Goal: Information Seeking & Learning: Learn about a topic

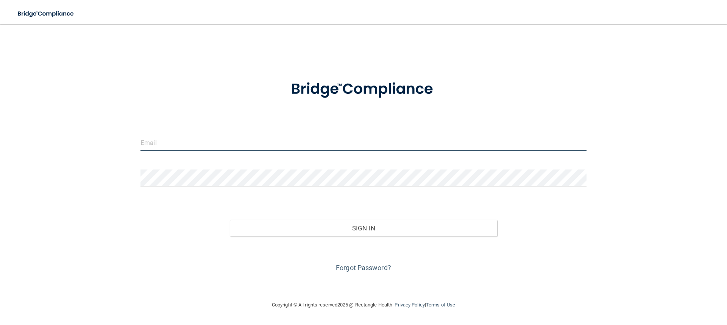
click at [201, 144] on input "email" at bounding box center [364, 142] width 446 height 17
type input "[PERSON_NAME][EMAIL_ADDRESS][PERSON_NAME][DOMAIN_NAME]"
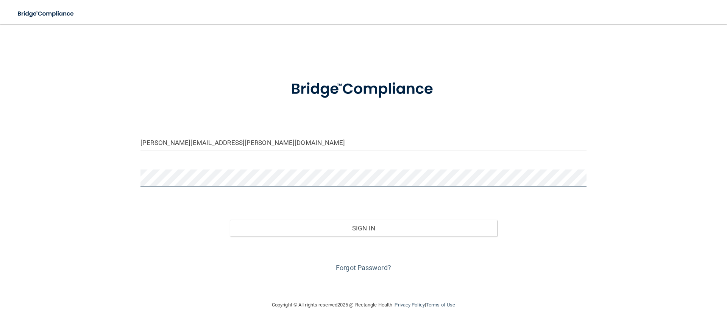
click at [230, 220] on button "Sign In" at bounding box center [364, 228] width 268 height 17
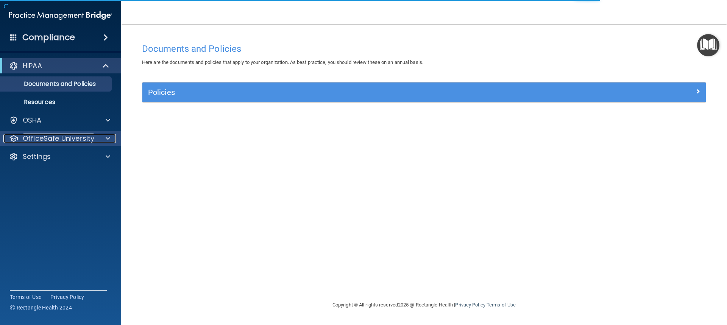
click at [56, 142] on p "OfficeSafe University" at bounding box center [59, 138] width 72 height 9
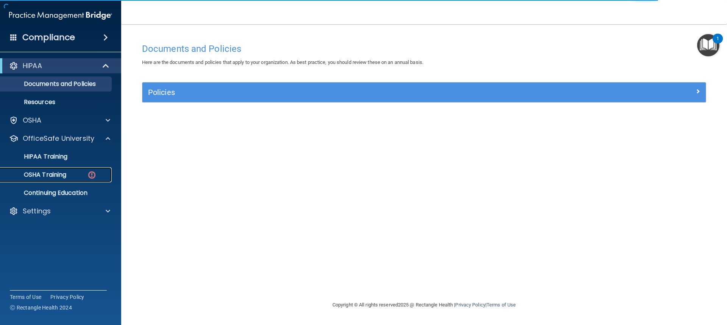
click at [68, 174] on div "OSHA Training" at bounding box center [56, 175] width 103 height 8
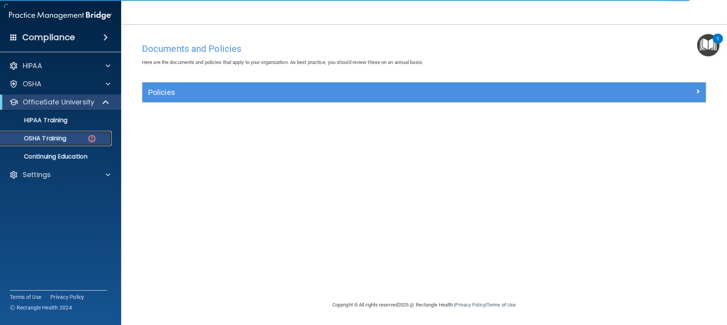
click at [91, 137] on img at bounding box center [91, 138] width 9 height 9
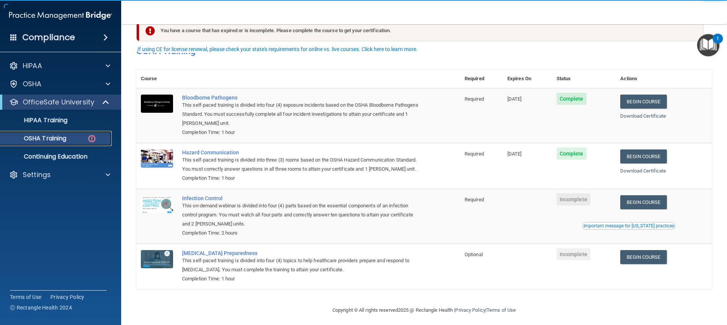
scroll to position [32, 0]
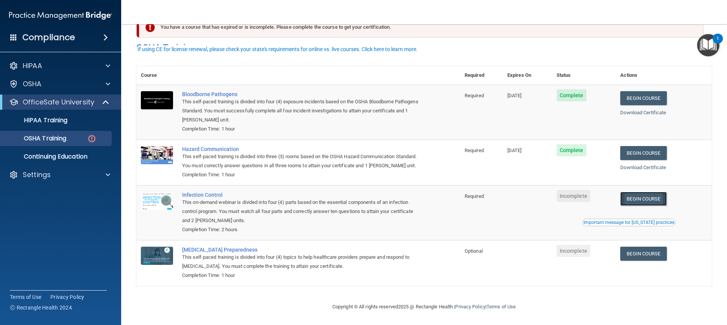
click at [648, 196] on link "Begin Course" at bounding box center [643, 199] width 46 height 14
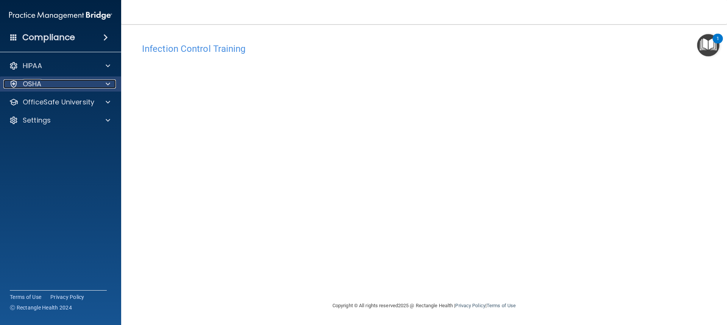
click at [66, 86] on div "OSHA" at bounding box center [50, 84] width 94 height 9
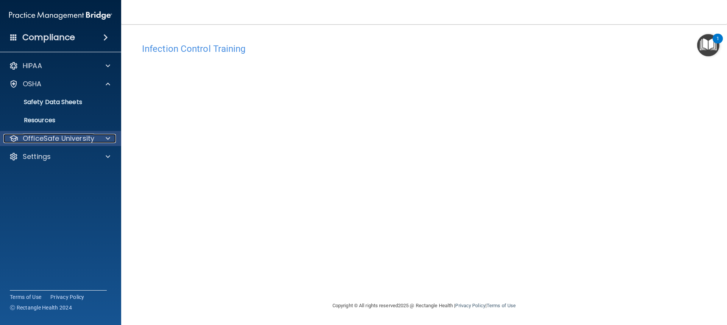
click at [71, 137] on p "OfficeSafe University" at bounding box center [59, 138] width 72 height 9
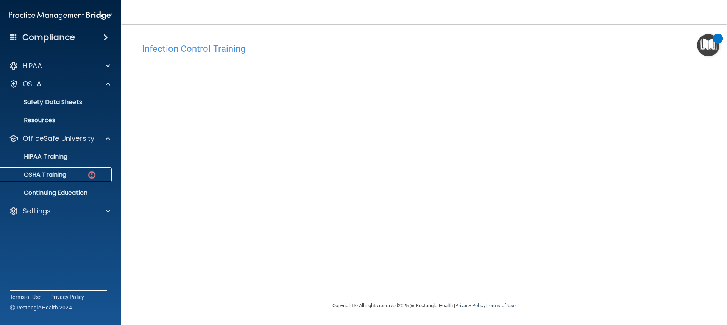
click at [91, 174] on img at bounding box center [91, 174] width 9 height 9
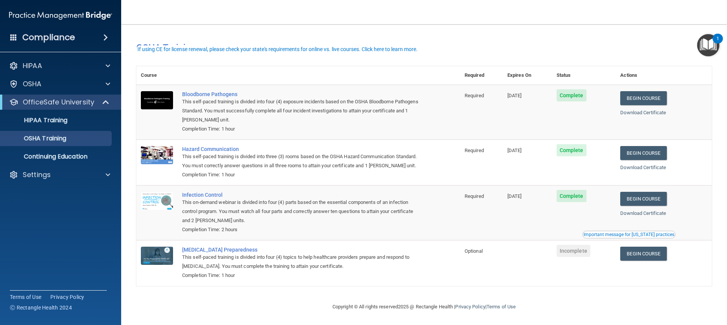
scroll to position [11, 0]
click at [636, 250] on link "Begin Course" at bounding box center [643, 254] width 46 height 14
click at [637, 253] on link "Begin Course" at bounding box center [643, 254] width 46 height 14
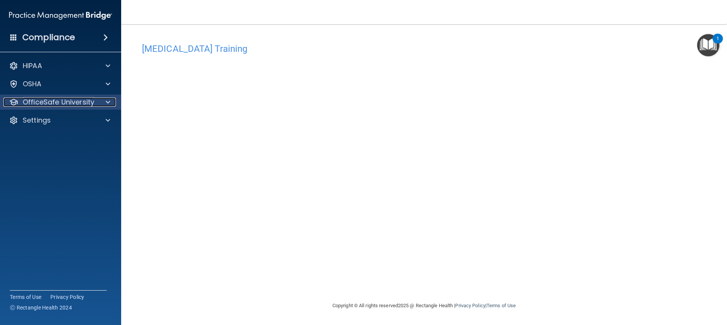
click at [101, 104] on div at bounding box center [106, 102] width 19 height 9
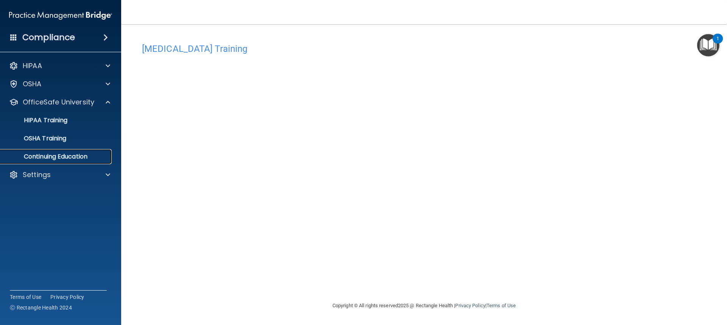
click at [74, 153] on p "Continuing Education" at bounding box center [56, 157] width 103 height 8
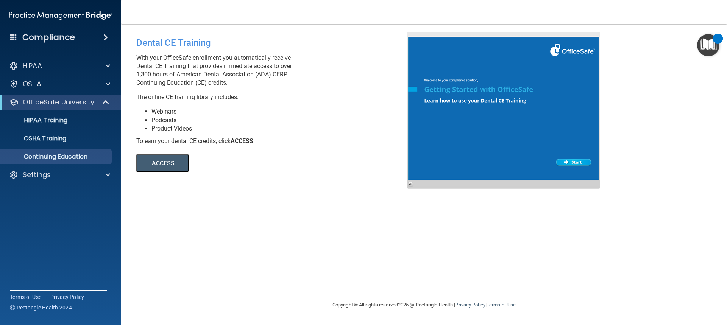
click at [164, 164] on button "ACCESS" at bounding box center [162, 163] width 52 height 18
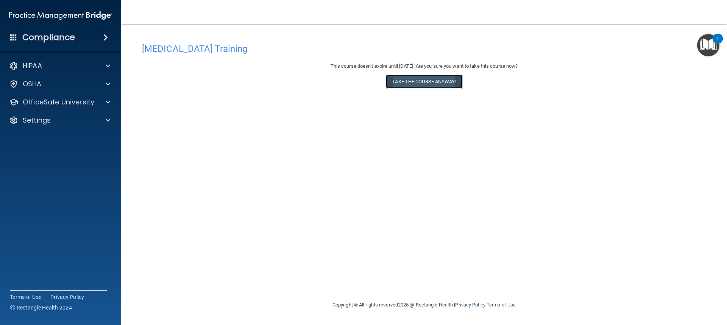
click at [418, 83] on button "Take the course anyway!" at bounding box center [424, 82] width 76 height 14
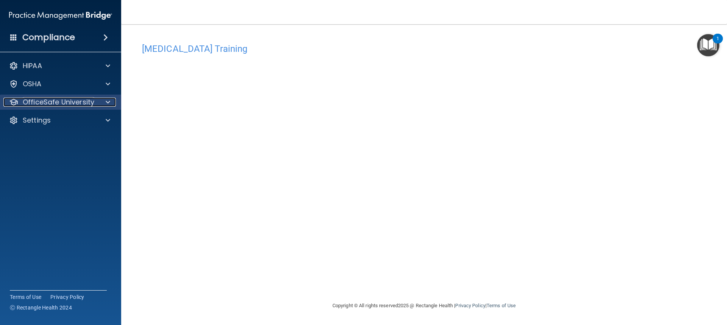
click at [58, 105] on p "OfficeSafe University" at bounding box center [59, 102] width 72 height 9
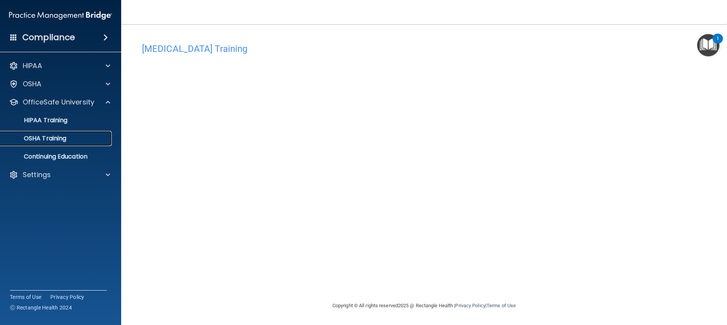
click at [73, 139] on div "OSHA Training" at bounding box center [56, 139] width 103 height 8
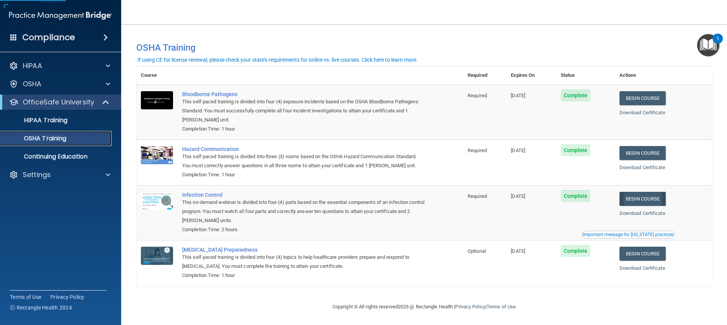
scroll to position [2, 0]
click at [76, 158] on p "Continuing Education" at bounding box center [56, 157] width 103 height 8
